Goal: Check status: Check status

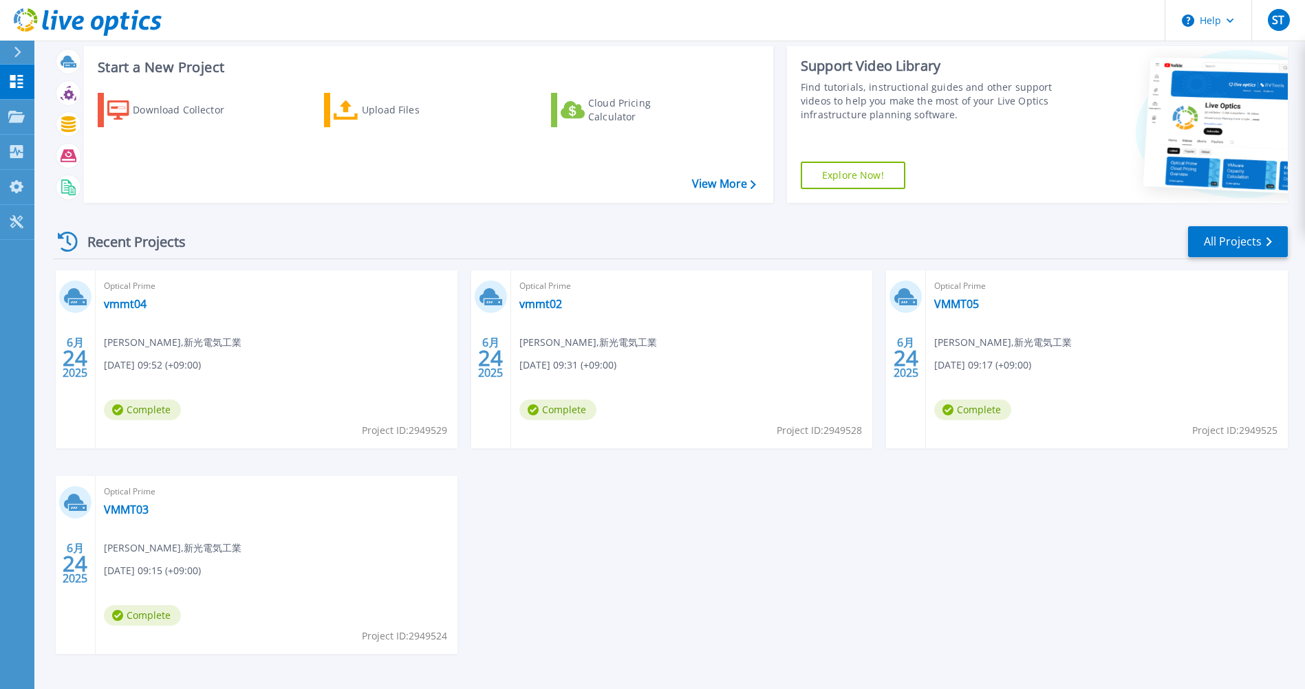
scroll to position [29, 0]
click at [548, 303] on link "vmmt02" at bounding box center [540, 303] width 43 height 14
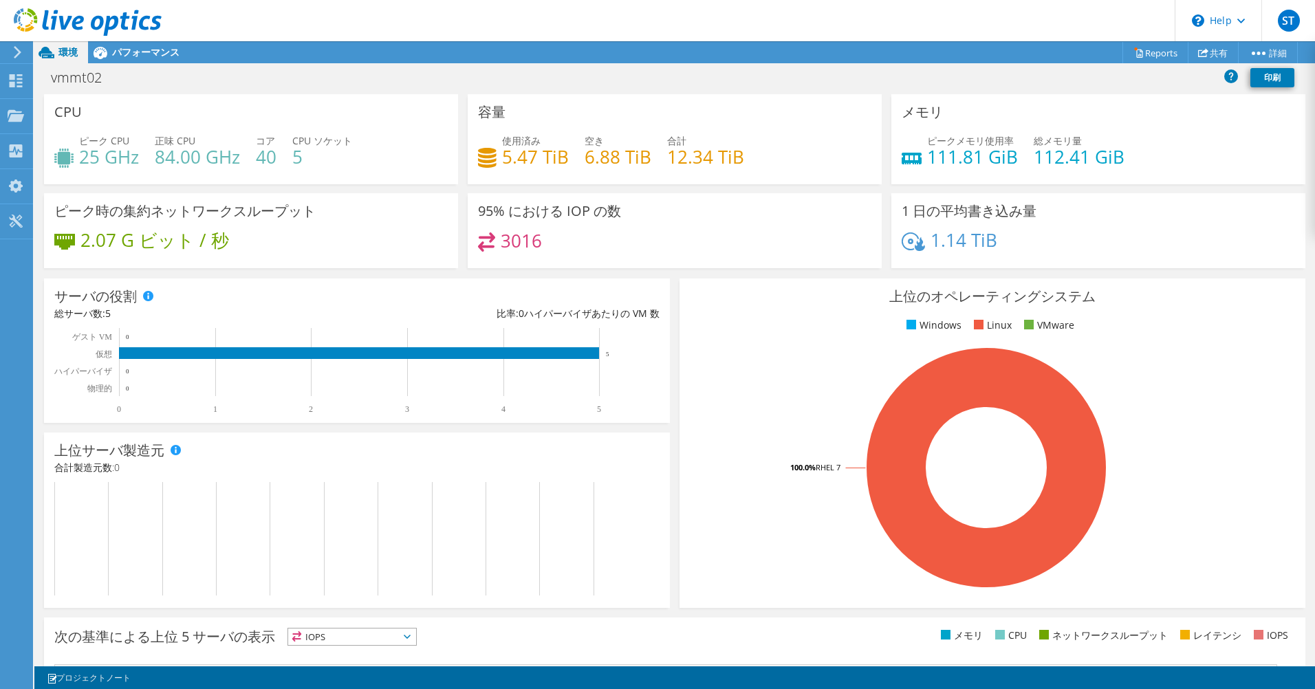
click at [148, 156] on div "ピーク CPU 25 GHz 正味 CPU 84.00 GHz コア 40 CPU ソケット 5" at bounding box center [250, 155] width 393 height 45
click at [81, 107] on div "CPU ピーク CPU 25 GHz 正味 CPU 84.00 GHz コア 40 CPU ソケット 5" at bounding box center [251, 139] width 414 height 90
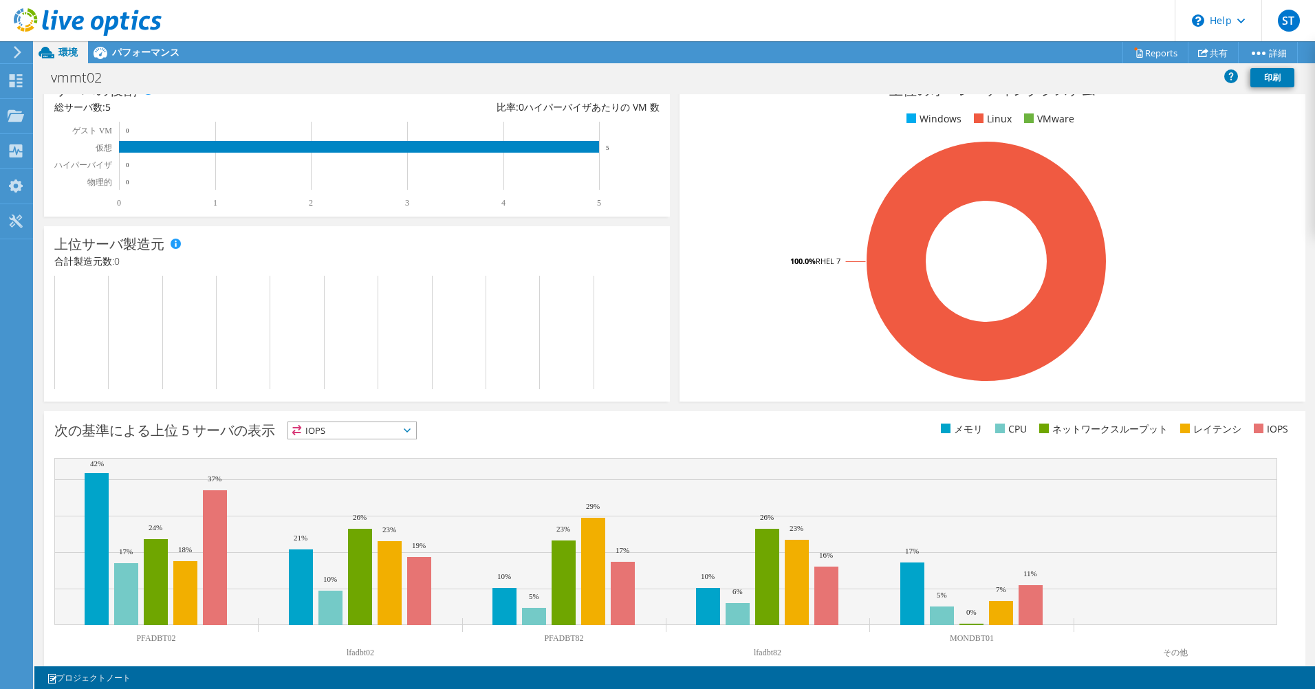
scroll to position [229, 0]
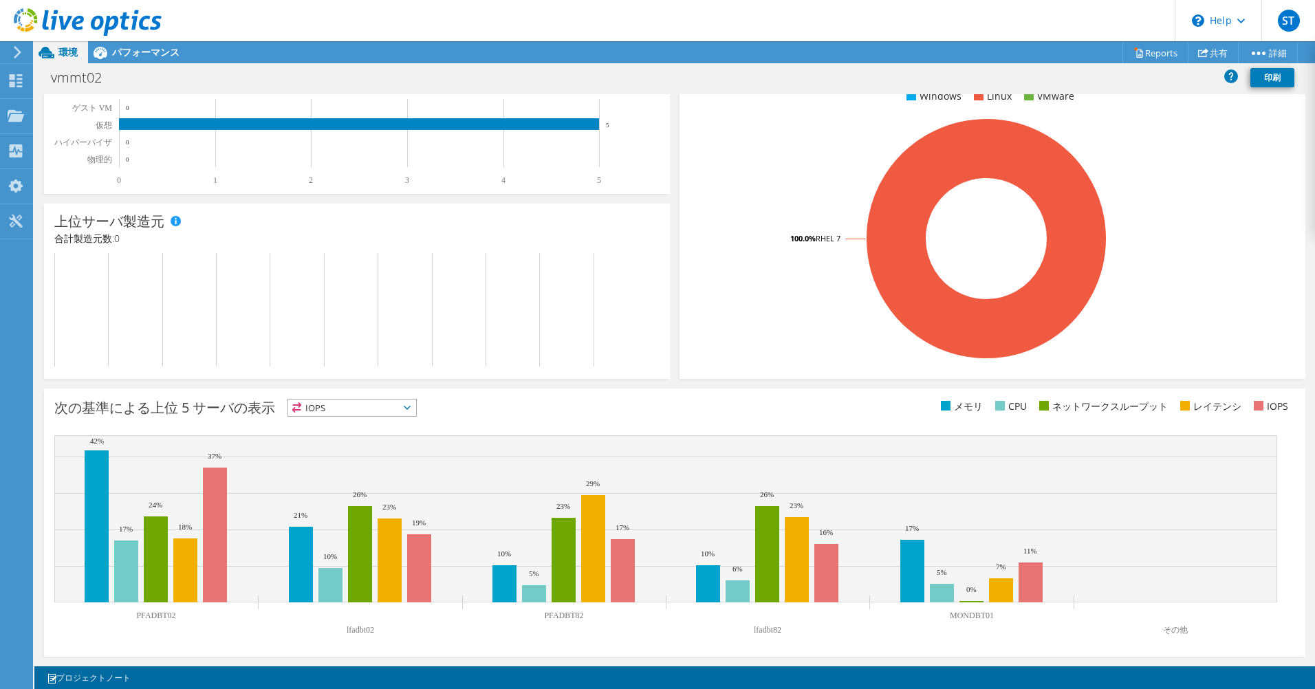
click at [364, 409] on span "IOPS" at bounding box center [352, 408] width 128 height 17
click at [322, 465] on li "CPU" at bounding box center [352, 464] width 128 height 19
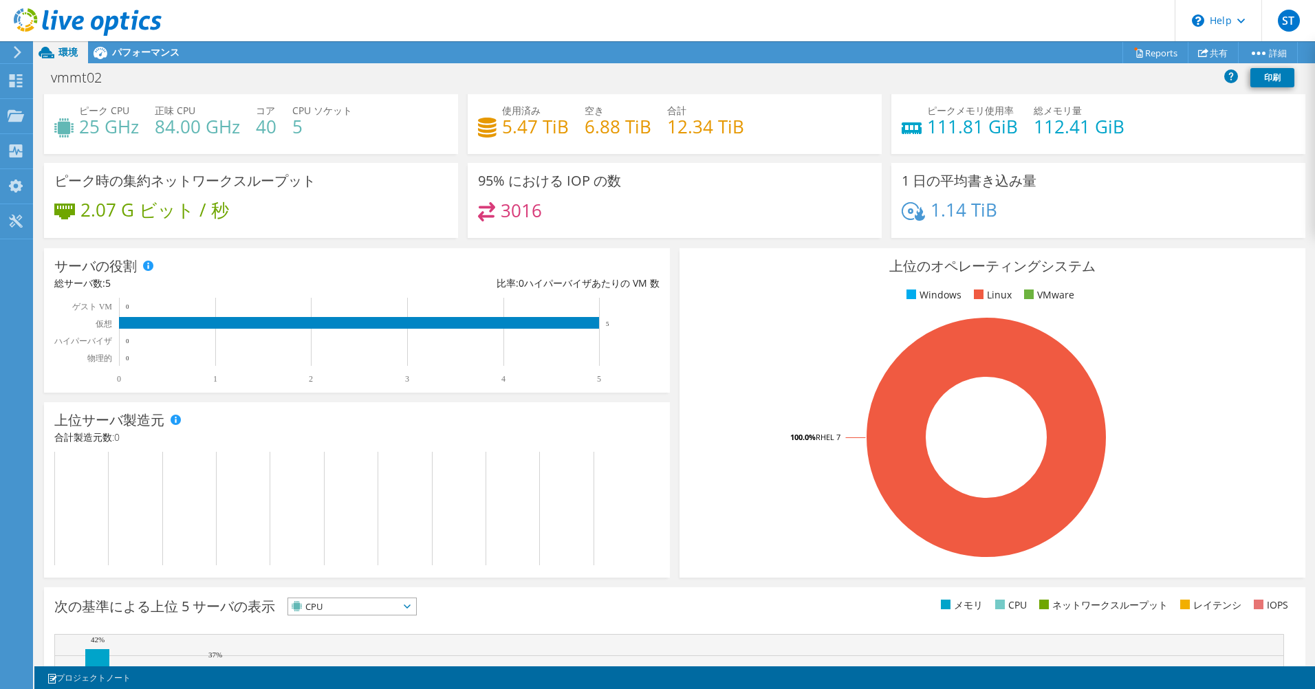
scroll to position [0, 0]
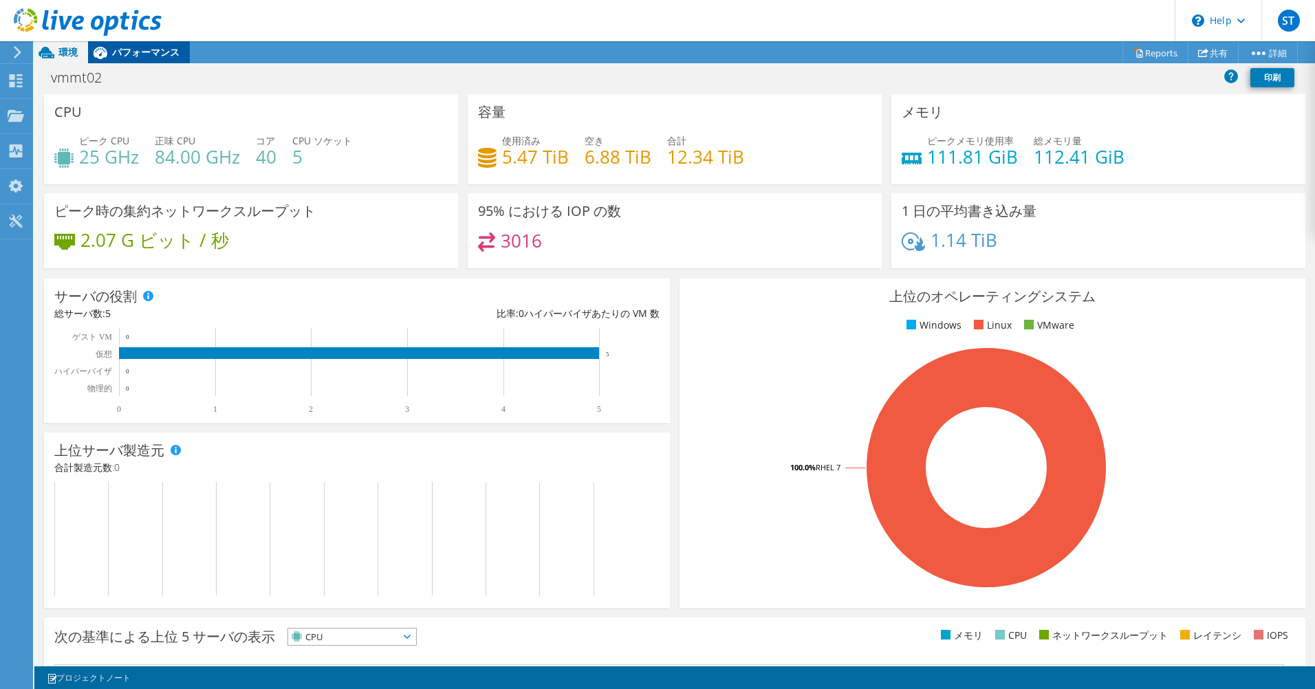
click at [142, 46] on span "パフォーマンス" at bounding box center [145, 51] width 67 height 13
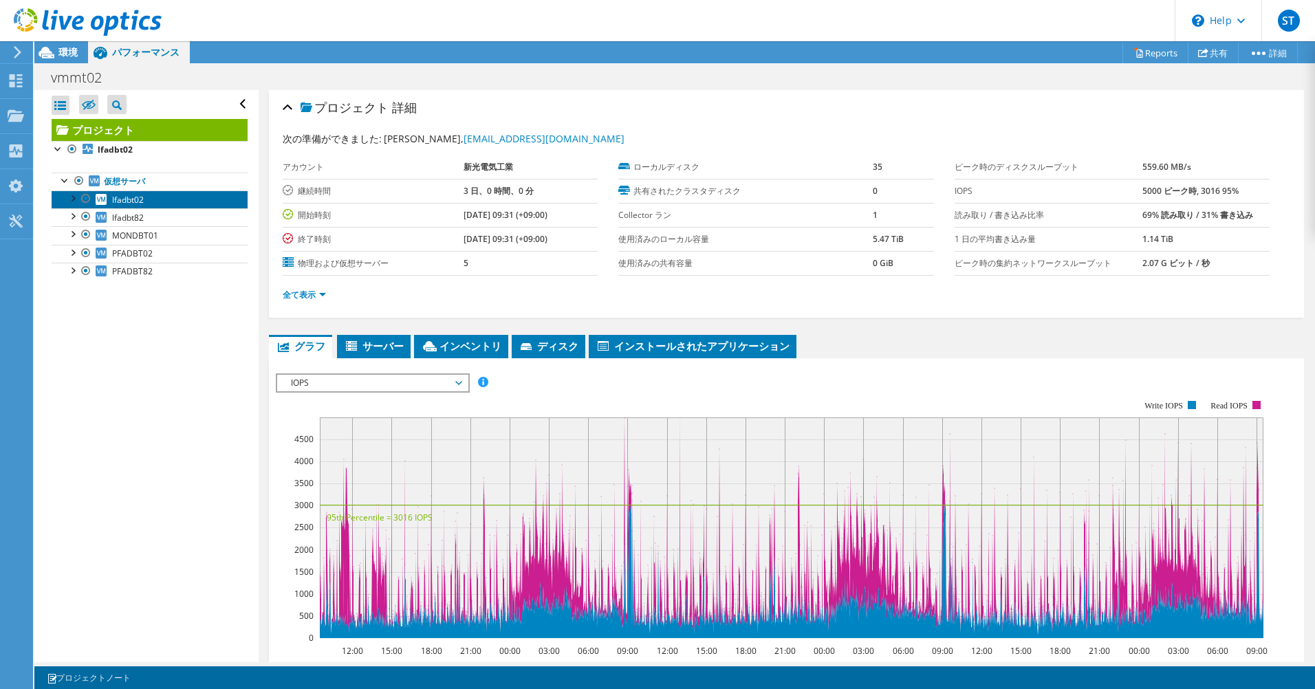
click at [151, 206] on link "lfadbt02" at bounding box center [150, 199] width 196 height 18
